Goal: Transaction & Acquisition: Purchase product/service

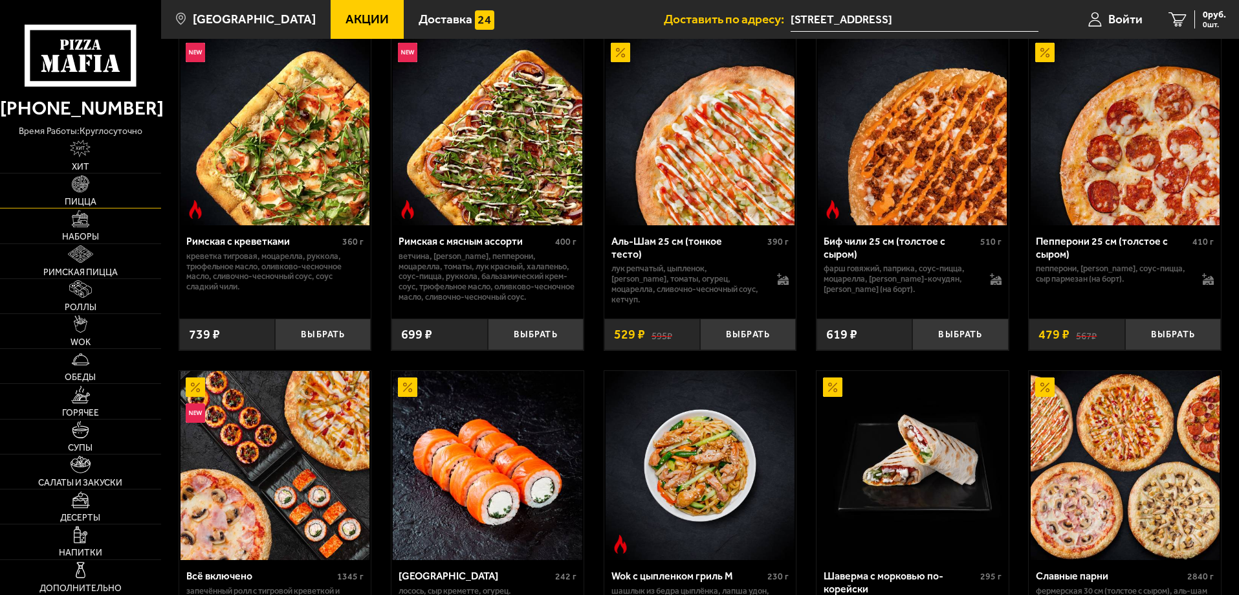
scroll to position [388, 0]
click at [87, 189] on img at bounding box center [80, 183] width 17 height 17
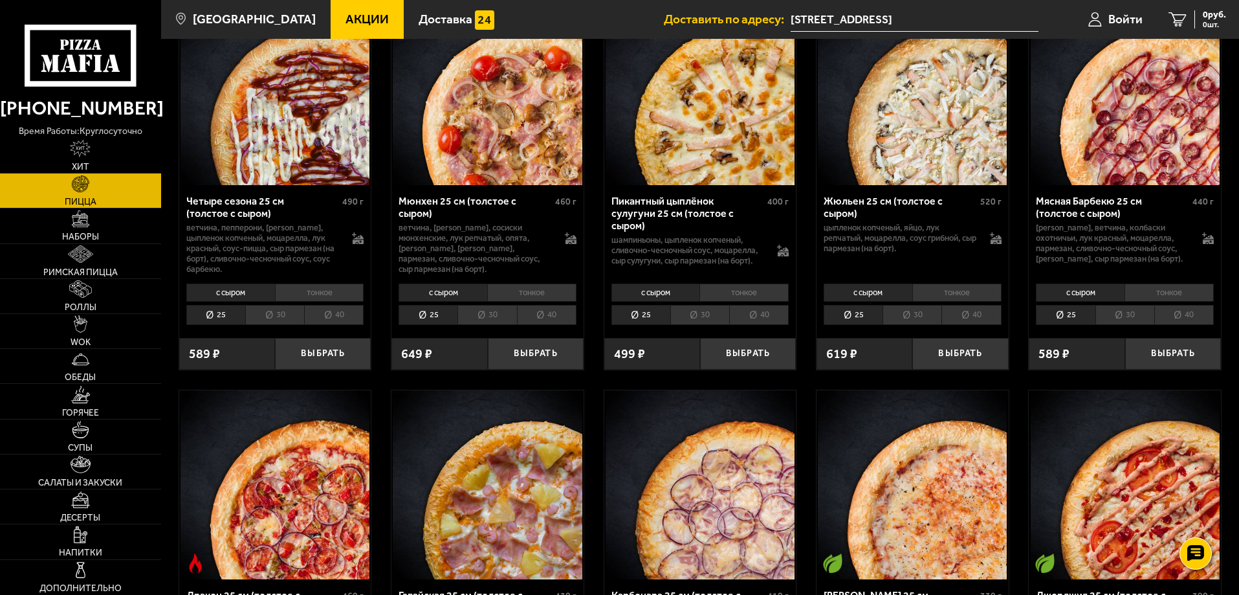
scroll to position [1618, 0]
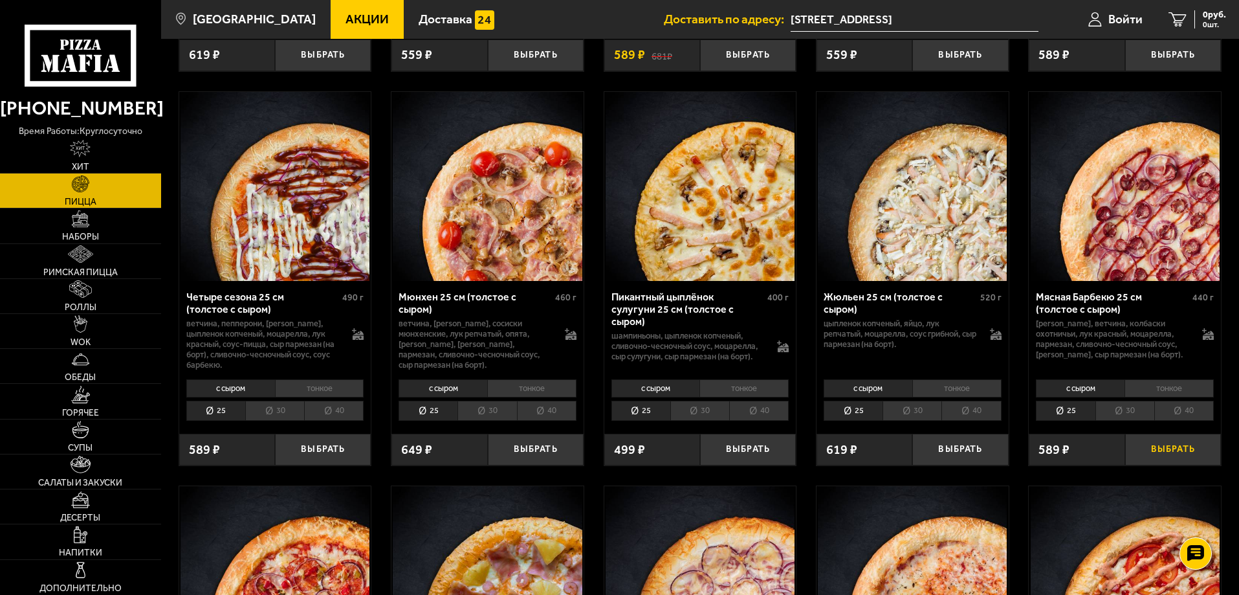
click at [1166, 460] on button "Выбрать" at bounding box center [1174, 450] width 96 height 32
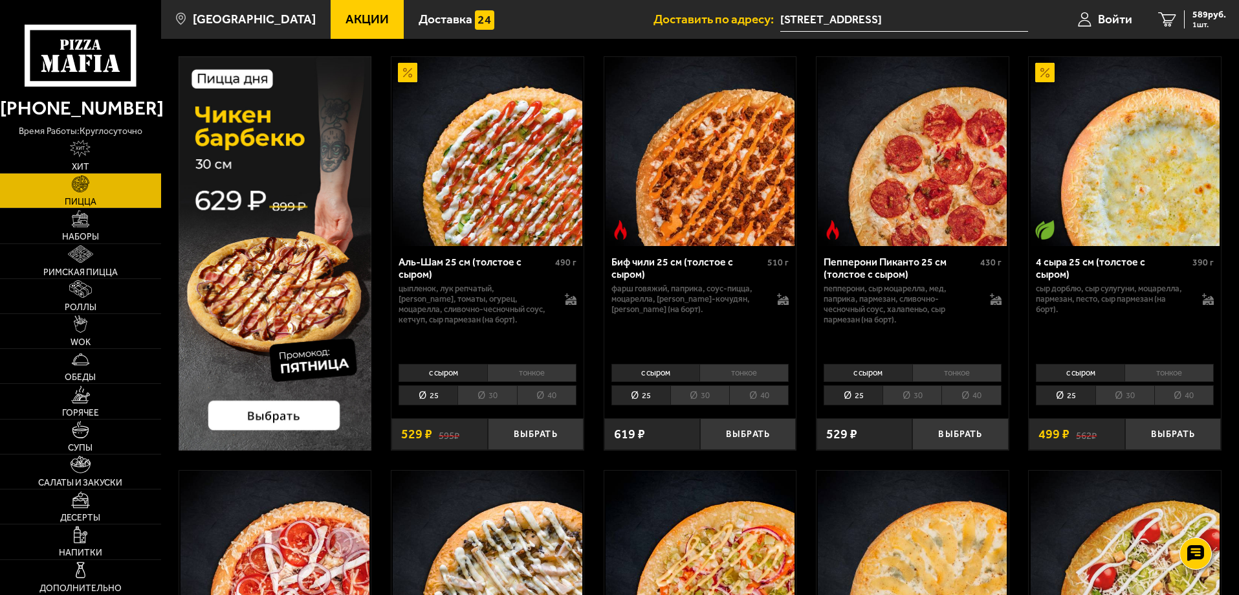
scroll to position [0, 0]
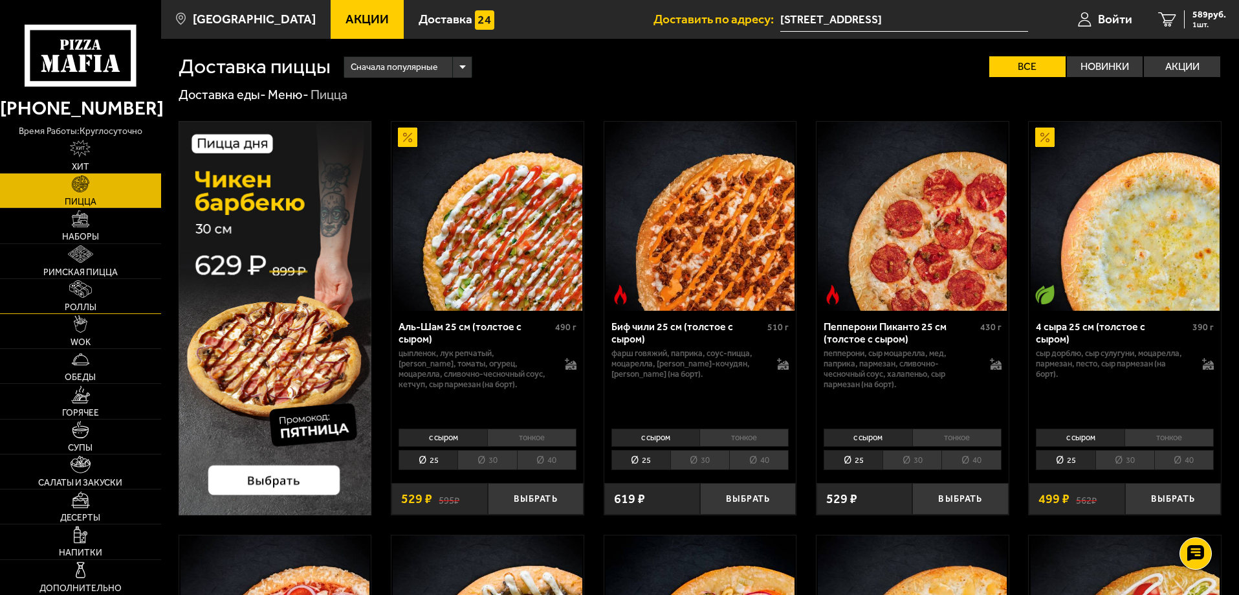
click at [90, 297] on img at bounding box center [80, 288] width 22 height 17
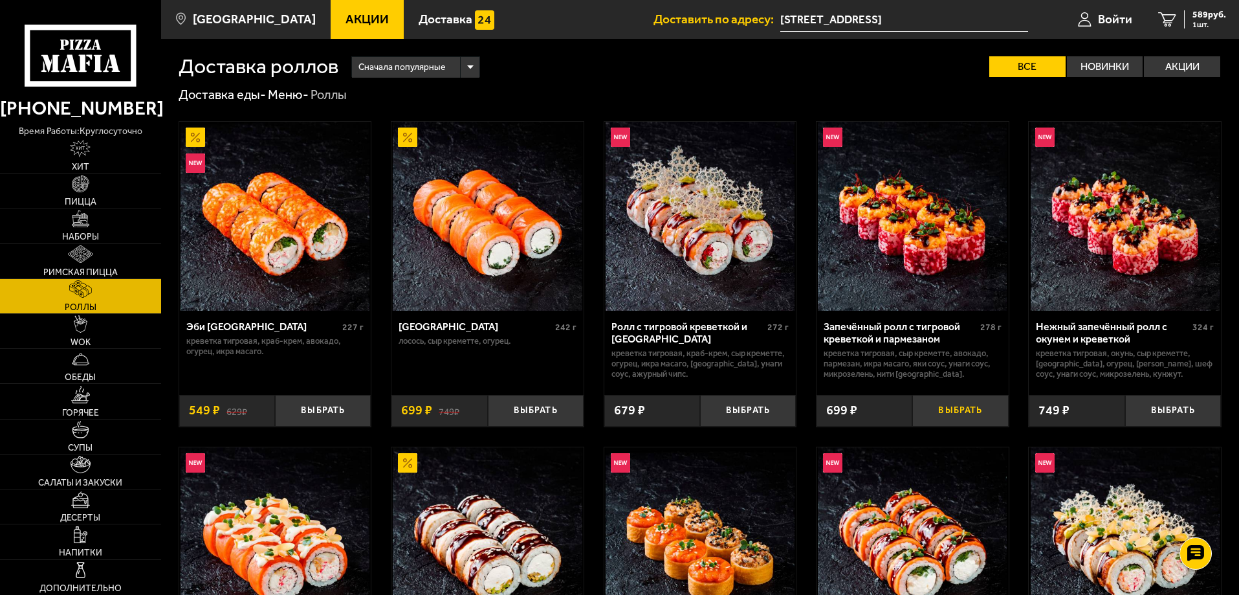
click at [971, 408] on button "Выбрать" at bounding box center [961, 411] width 96 height 32
click at [1194, 17] on span "1288 руб." at bounding box center [1207, 14] width 39 height 9
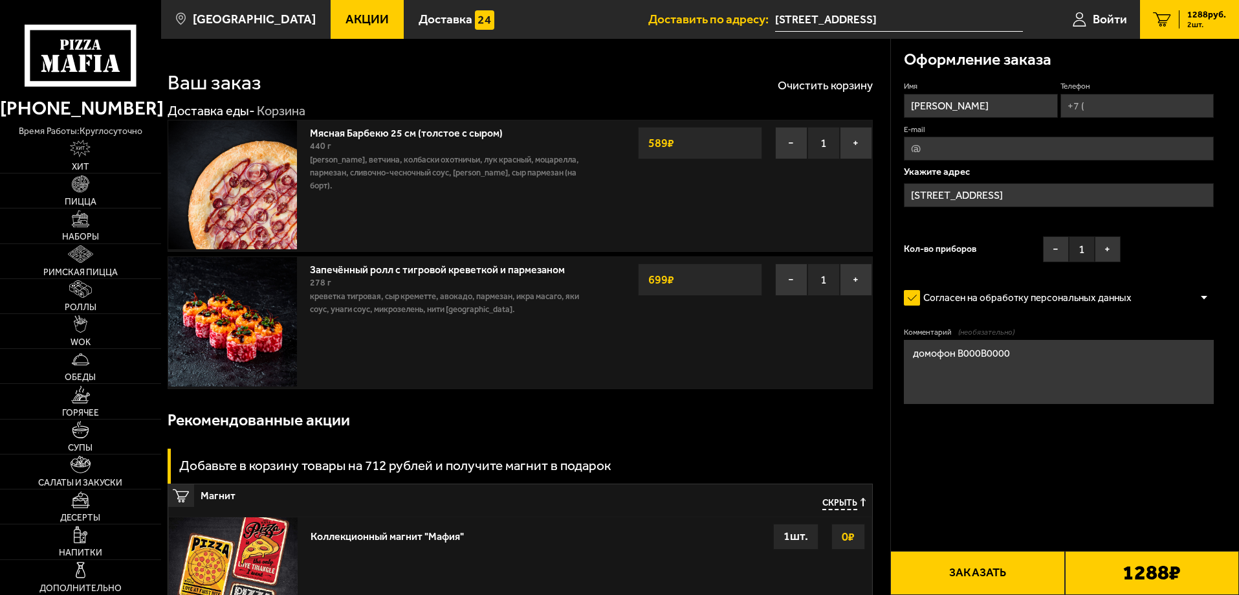
type input "[STREET_ADDRESS][PERSON_NAME]"
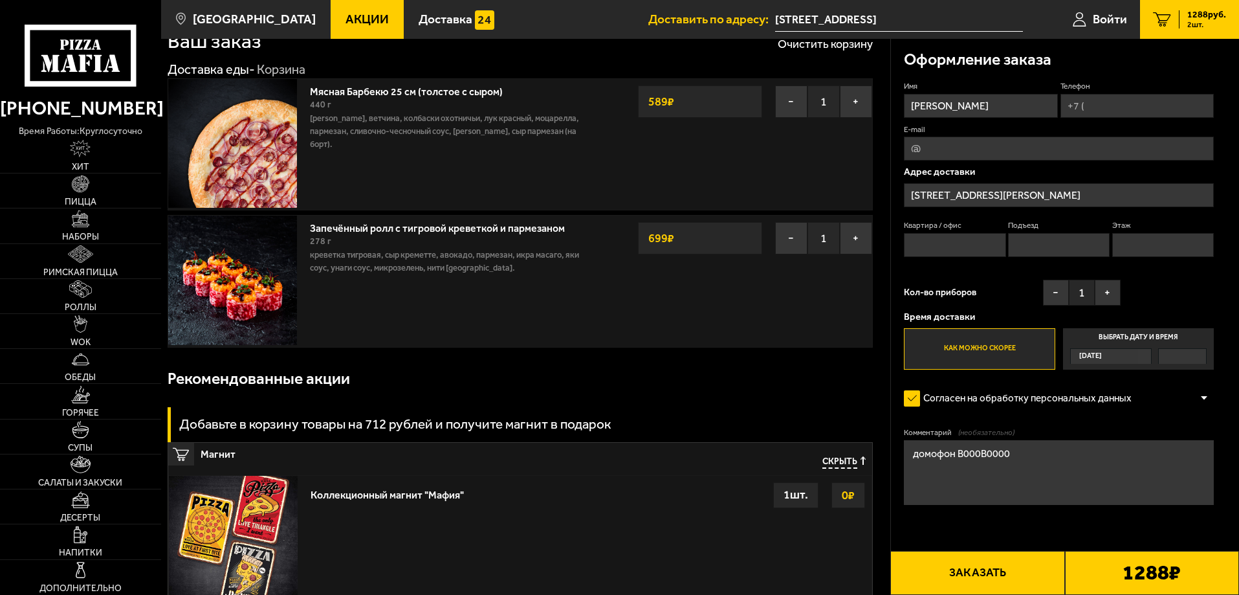
scroll to position [65, 0]
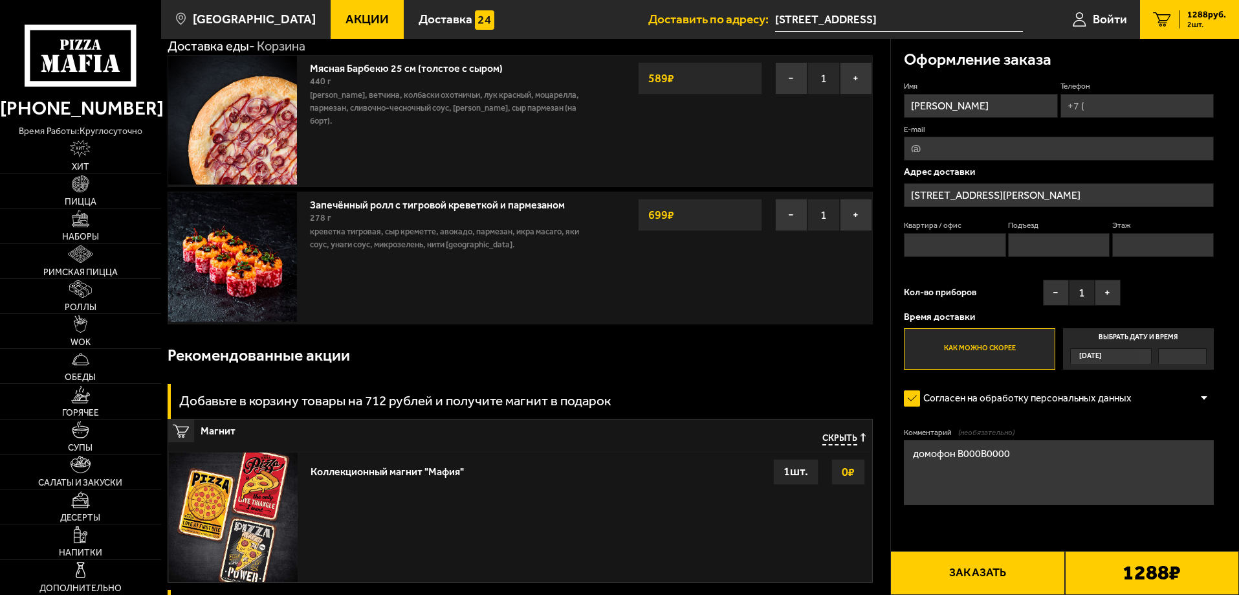
click at [1081, 194] on input "[STREET_ADDRESS][PERSON_NAME]" at bounding box center [1059, 195] width 310 height 24
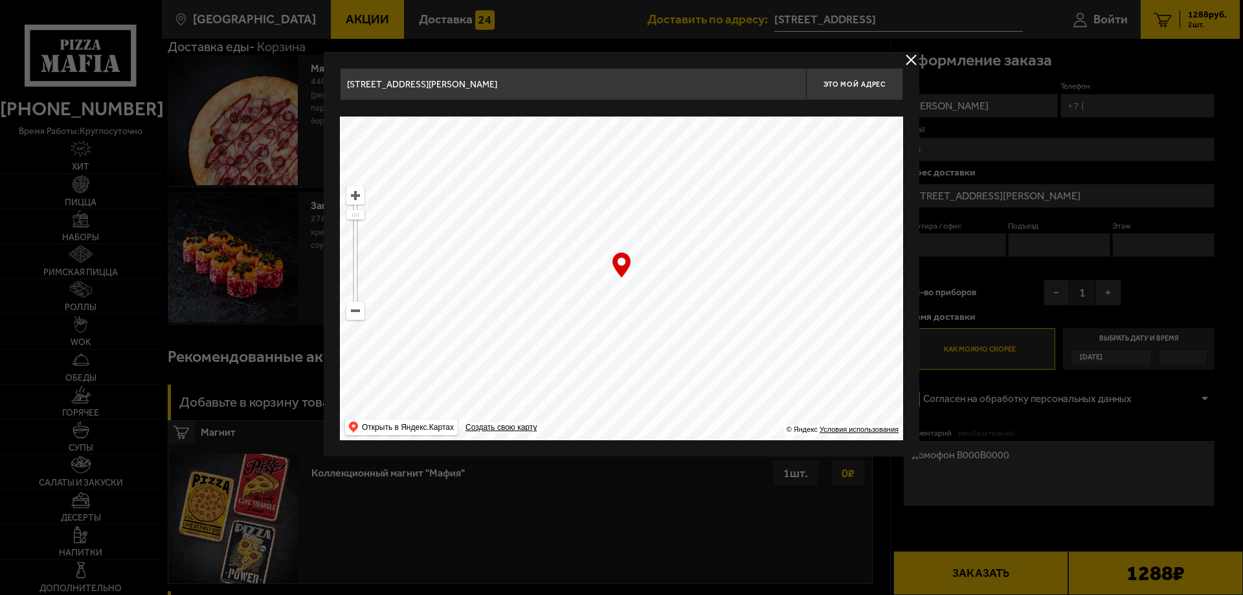
click at [657, 86] on input "[STREET_ADDRESS][PERSON_NAME]" at bounding box center [573, 84] width 466 height 32
drag, startPoint x: 486, startPoint y: 85, endPoint x: 288, endPoint y: 92, distance: 198.2
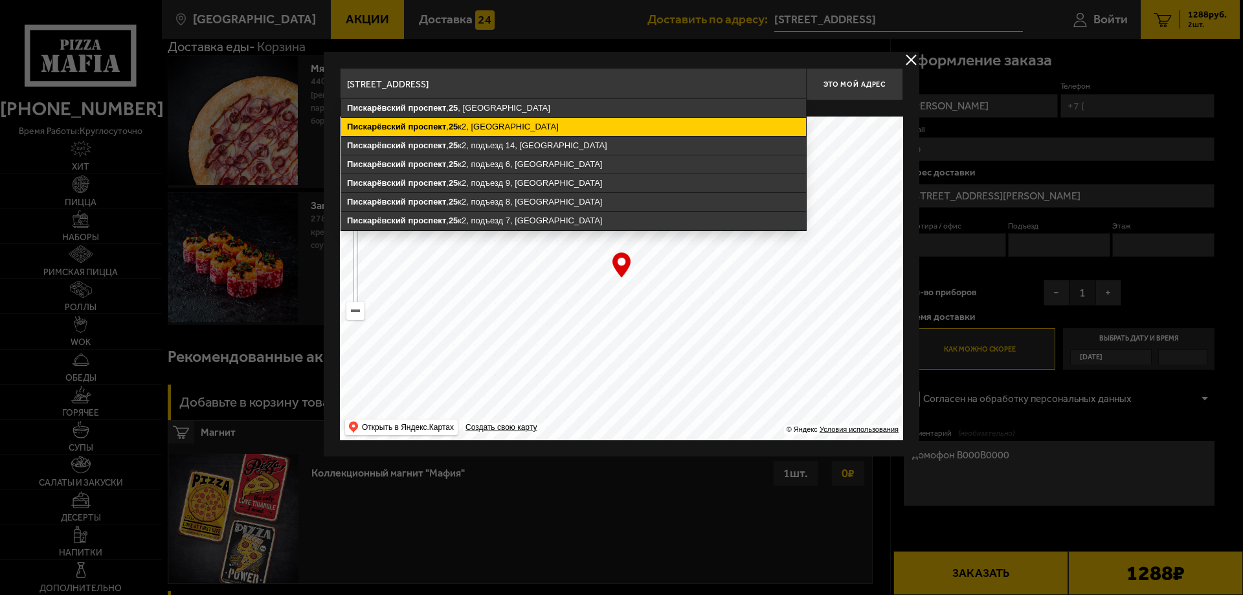
click at [472, 124] on ymaps "[STREET_ADDRESS]" at bounding box center [573, 127] width 465 height 18
type input "[STREET_ADDRESS]"
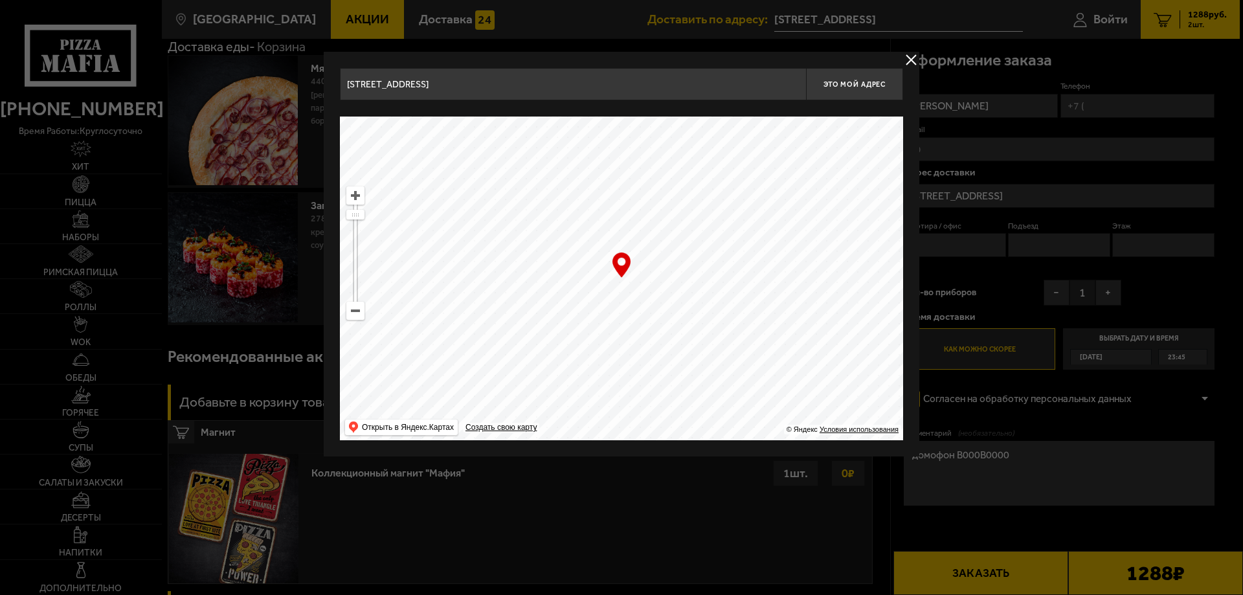
type input "[STREET_ADDRESS]"
drag, startPoint x: 646, startPoint y: 275, endPoint x: 629, endPoint y: 313, distance: 41.1
click at [629, 313] on ymaps at bounding box center [621, 279] width 563 height 324
click at [360, 198] on ymaps at bounding box center [355, 195] width 17 height 17
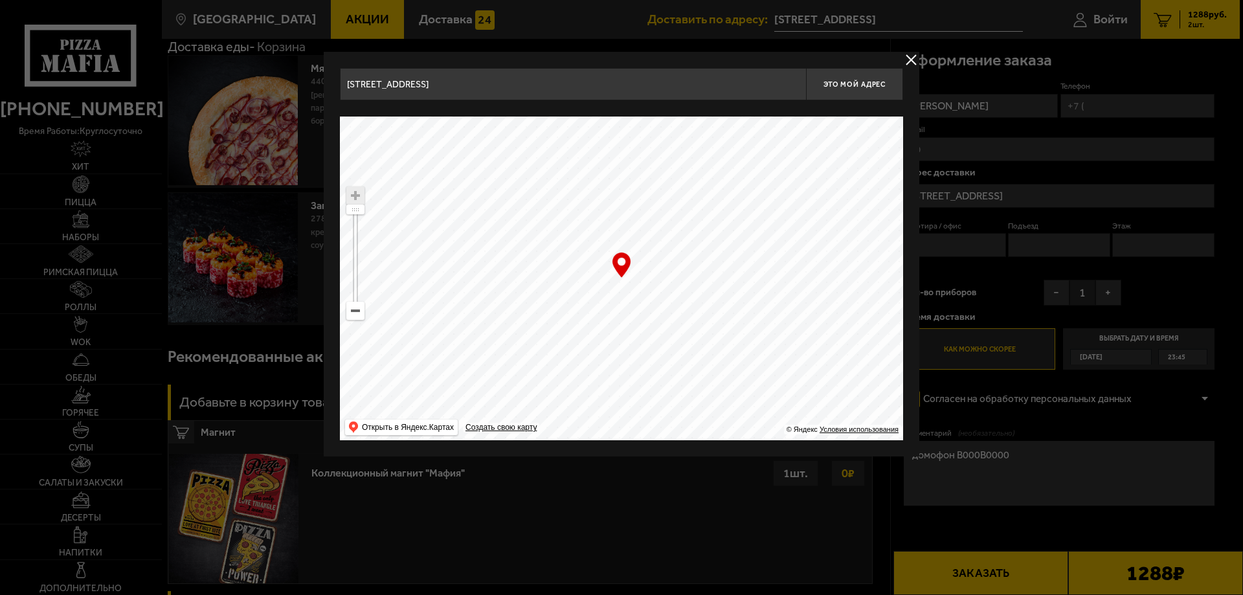
click at [357, 197] on ymaps at bounding box center [355, 195] width 17 height 17
click at [353, 191] on ymaps at bounding box center [355, 195] width 17 height 17
type input "[STREET_ADDRESS]"
drag, startPoint x: 627, startPoint y: 312, endPoint x: 632, endPoint y: 293, distance: 20.3
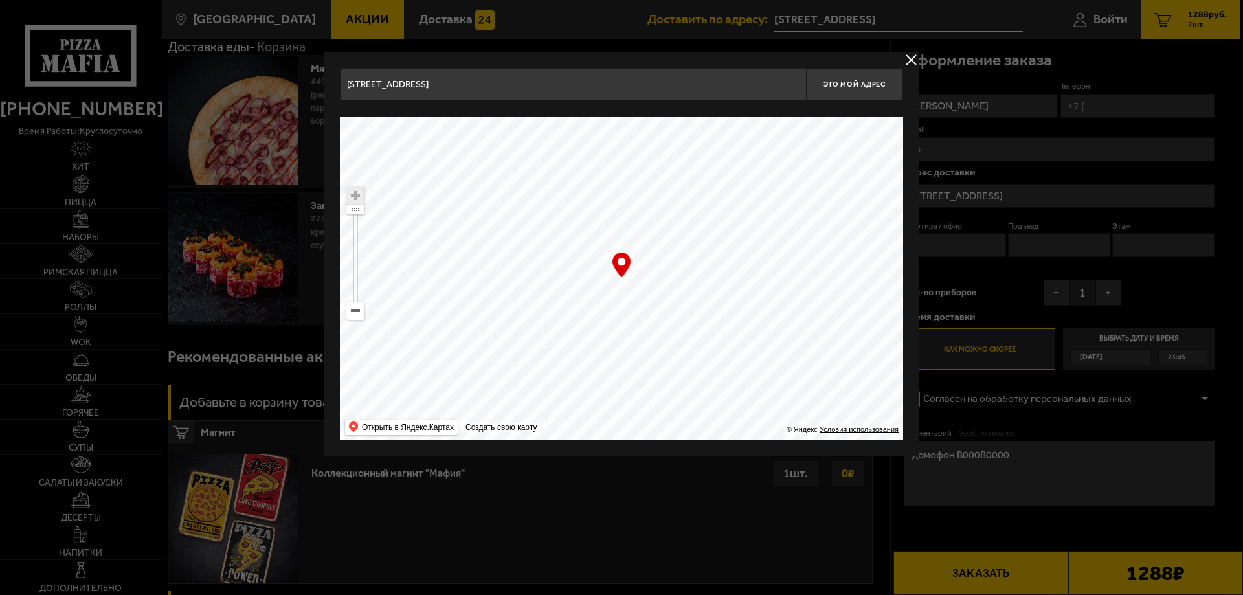
click at [632, 293] on ymaps at bounding box center [621, 279] width 563 height 324
type input "[STREET_ADDRESS]"
click at [858, 80] on span "Это мой адрес" at bounding box center [854, 84] width 62 height 8
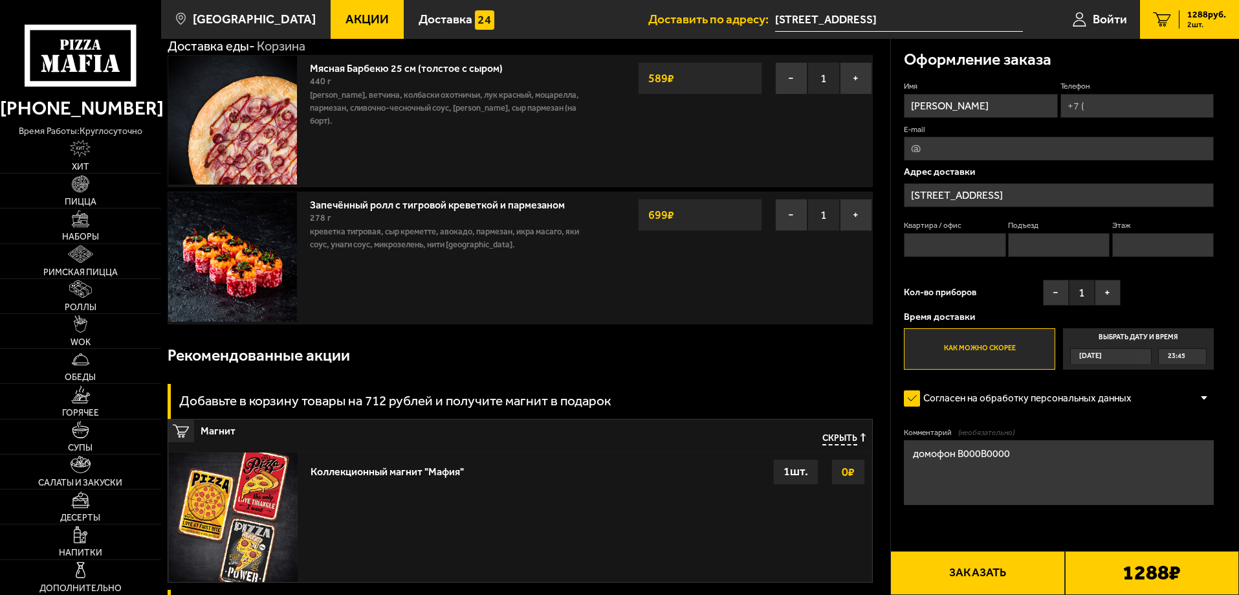
click at [945, 251] on input "Квартира / офис" at bounding box center [955, 245] width 102 height 24
type input "673"
type input "5"
type input "13"
click at [1112, 102] on input "Телефон" at bounding box center [1137, 106] width 153 height 24
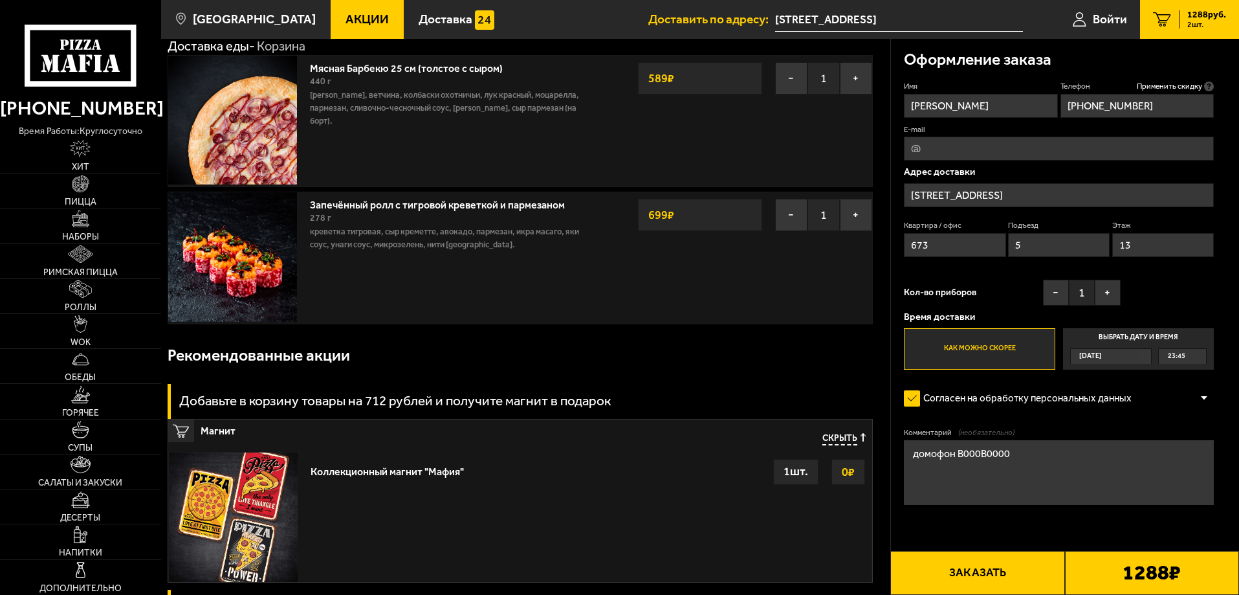
type input "[PHONE_NUMBER]"
drag, startPoint x: 1022, startPoint y: 450, endPoint x: 889, endPoint y: 461, distance: 133.1
click at [889, 461] on section "Ваш заказ Очистить корзину Доставка еды - Корзина Мясная Барбекю 25 см (толстое…" at bounding box center [700, 598] width 1078 height 1248
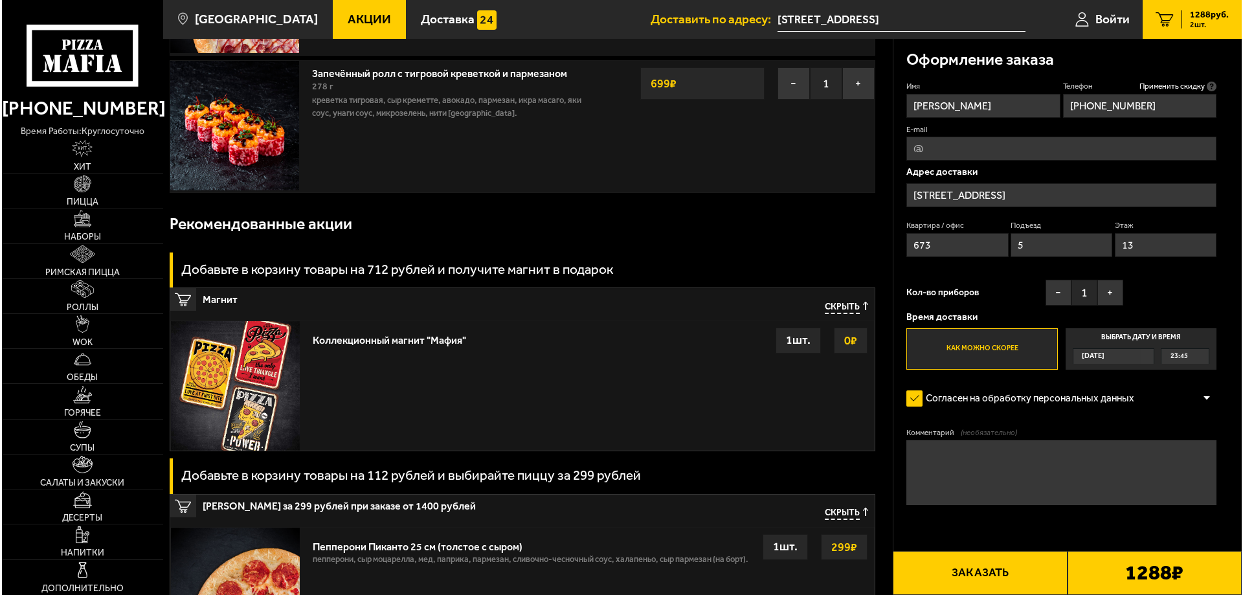
scroll to position [219, 0]
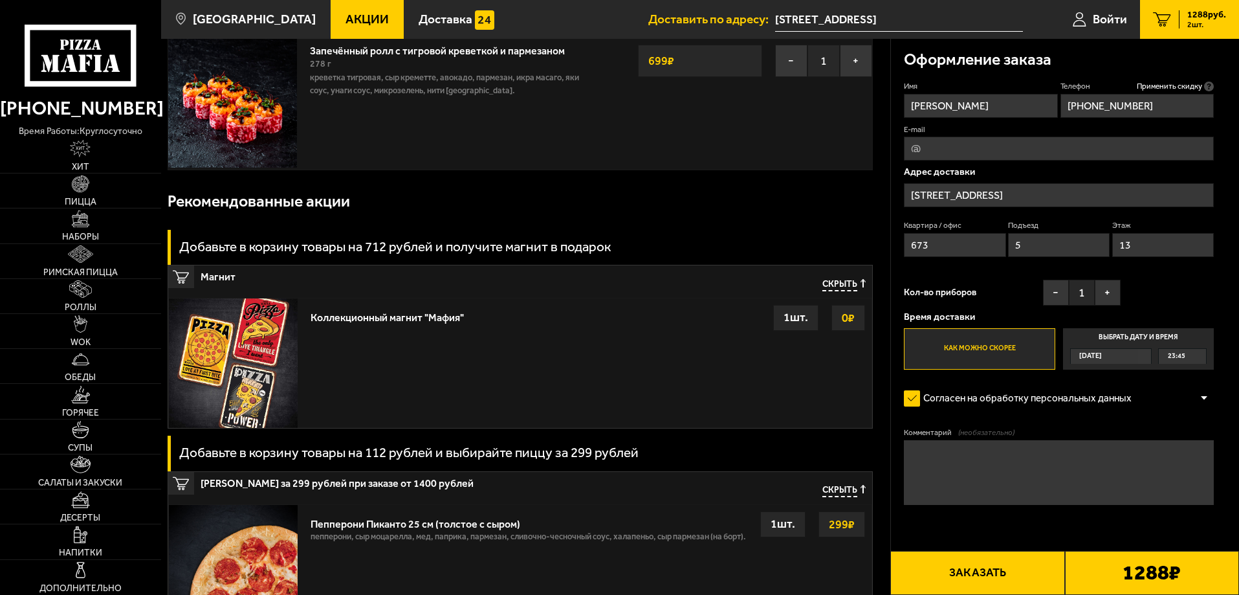
click at [981, 574] on button "Заказать" at bounding box center [978, 573] width 174 height 44
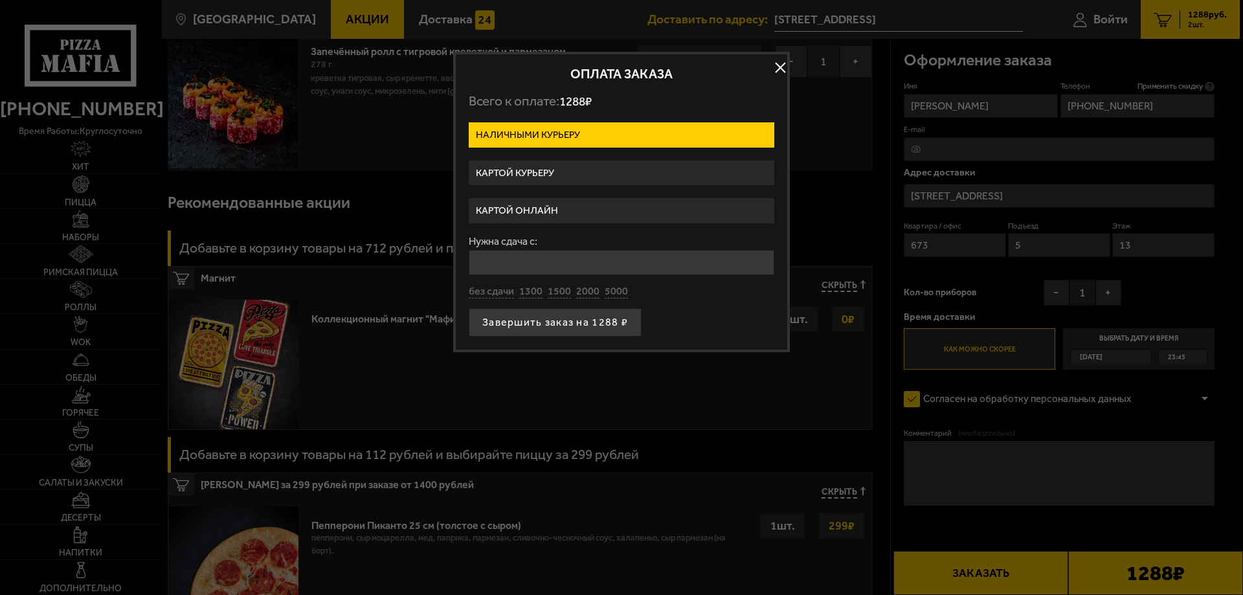
click at [533, 168] on label "Картой курьеру" at bounding box center [621, 173] width 305 height 25
click at [0, 0] on input "Картой курьеру" at bounding box center [0, 0] width 0 height 0
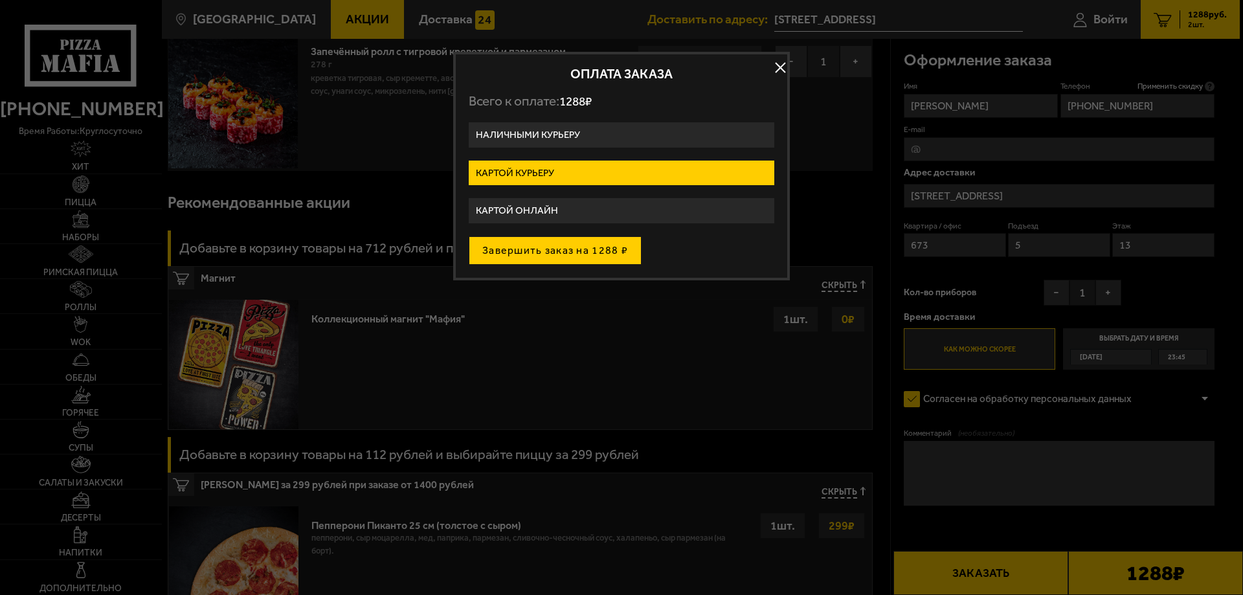
click at [597, 252] on button "Завершить заказ на 1288 ₽" at bounding box center [555, 250] width 173 height 28
